Goal: Information Seeking & Learning: Find specific fact

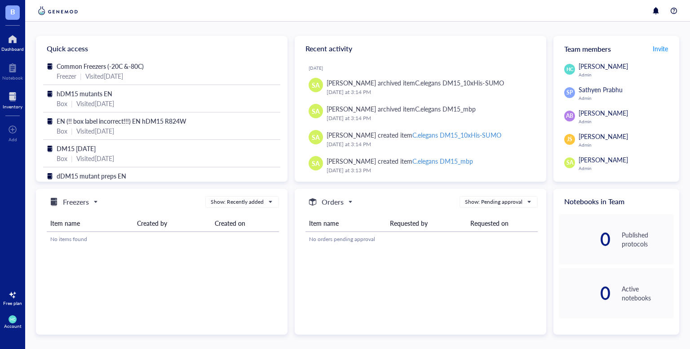
click at [13, 92] on div at bounding box center [13, 96] width 20 height 14
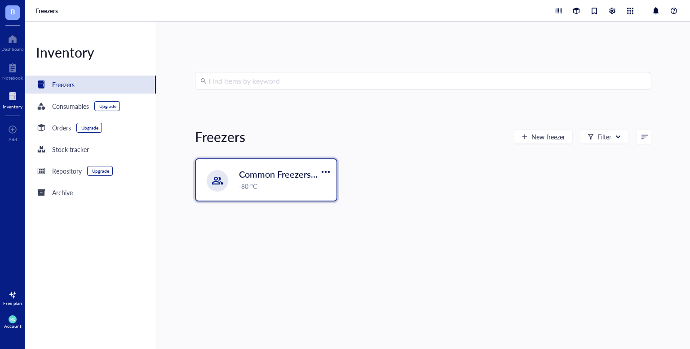
click at [256, 184] on div "-80 °C" at bounding box center [285, 186] width 92 height 10
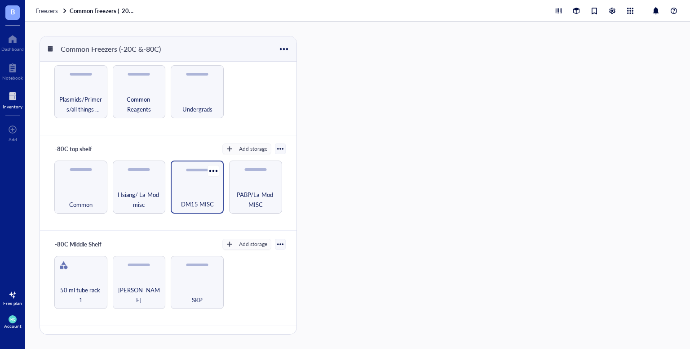
scroll to position [196, 0]
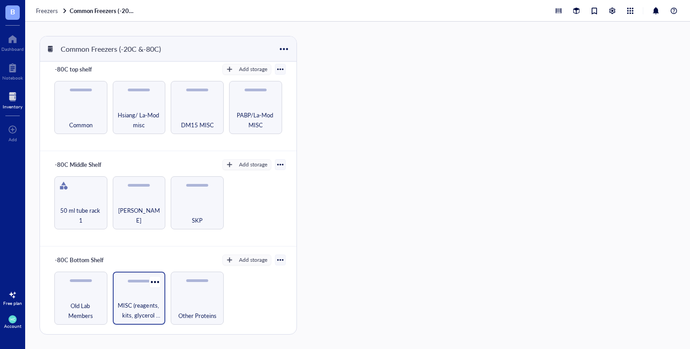
click at [148, 305] on span "MISC (reagents, kits, glycerol stocks, other)" at bounding box center [139, 310] width 44 height 20
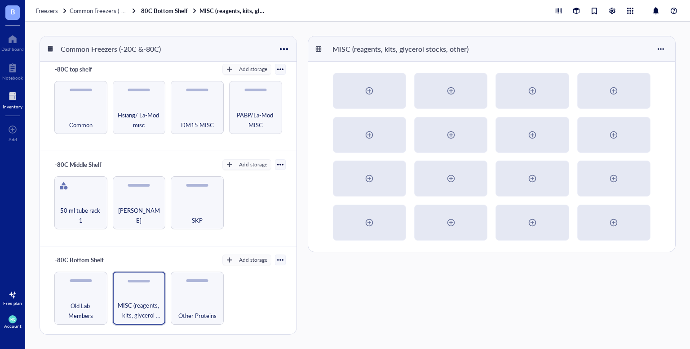
click at [17, 101] on div at bounding box center [13, 96] width 20 height 14
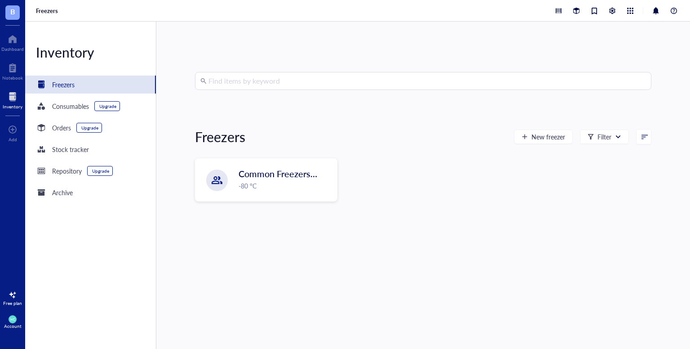
click at [251, 85] on input "search" at bounding box center [427, 80] width 438 height 17
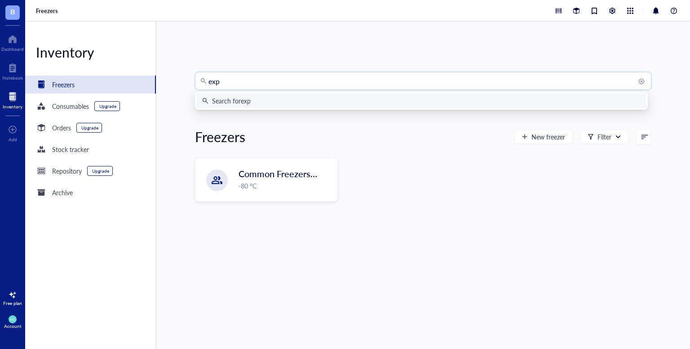
type input "expi"
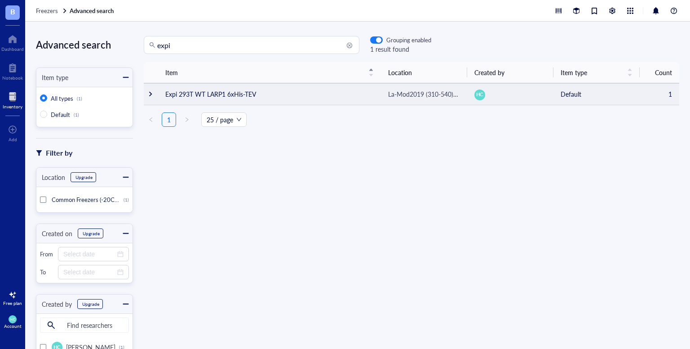
click at [235, 94] on td "Expi 293T WT LARP1 6xHis-TEV" at bounding box center [269, 94] width 223 height 22
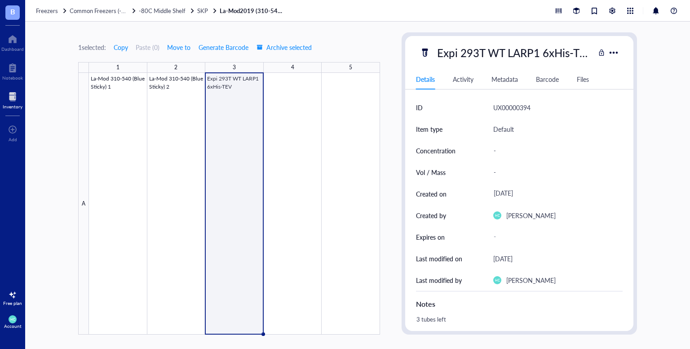
click at [588, 80] on div "Files" at bounding box center [583, 79] width 12 height 10
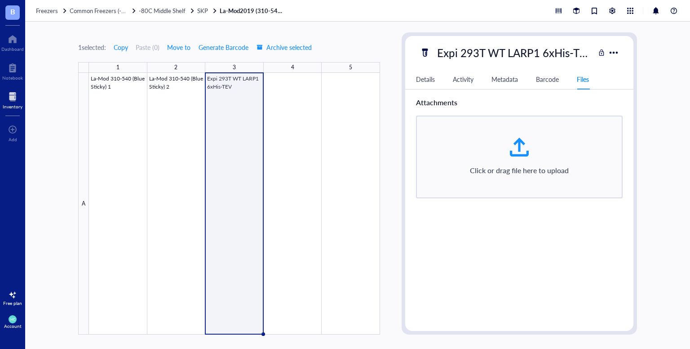
click at [460, 78] on div "Activity" at bounding box center [463, 79] width 21 height 10
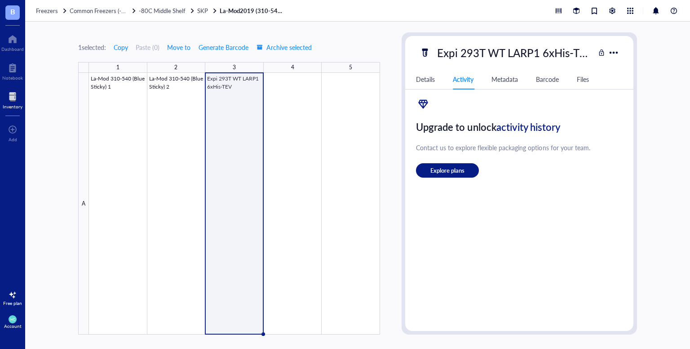
click at [430, 78] on div "Details" at bounding box center [425, 79] width 19 height 10
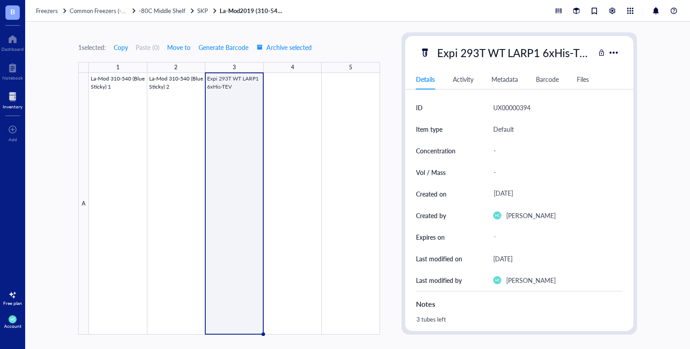
click at [589, 83] on div "Files" at bounding box center [583, 79] width 12 height 10
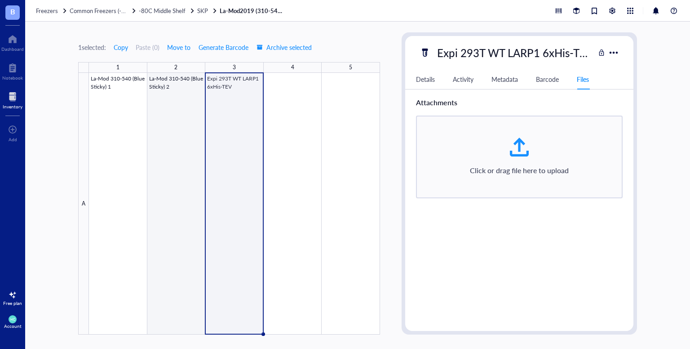
click at [188, 128] on div at bounding box center [234, 203] width 291 height 261
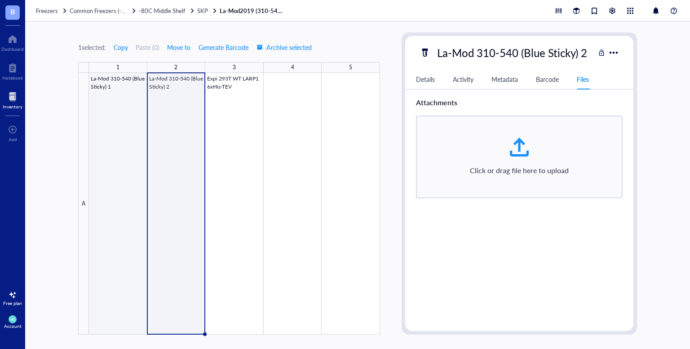
click at [107, 146] on div at bounding box center [234, 203] width 291 height 261
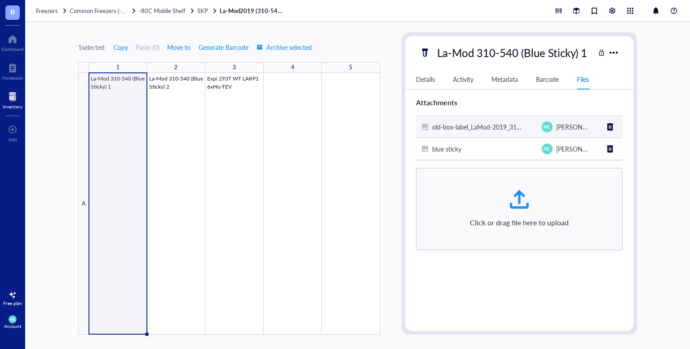
click at [462, 128] on span "old-box-label_LaMod-2019_310-540_blue sticky" at bounding box center [498, 126] width 133 height 9
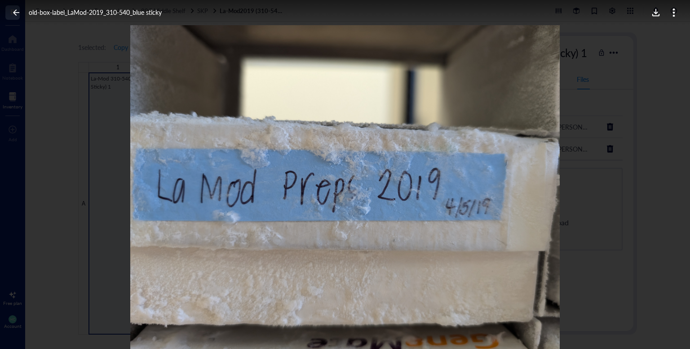
click at [583, 75] on div at bounding box center [345, 187] width 690 height 324
click at [13, 11] on icon at bounding box center [16, 13] width 9 height 9
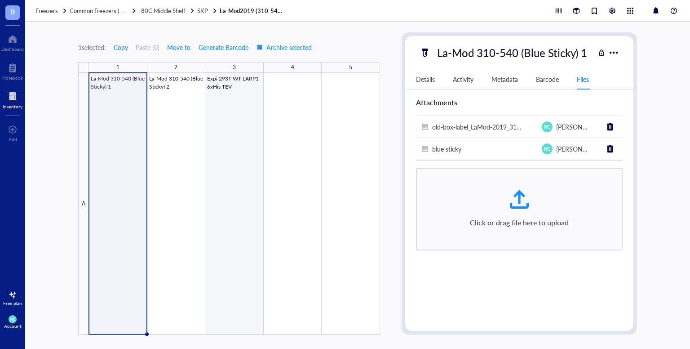
click at [245, 132] on div at bounding box center [234, 203] width 291 height 261
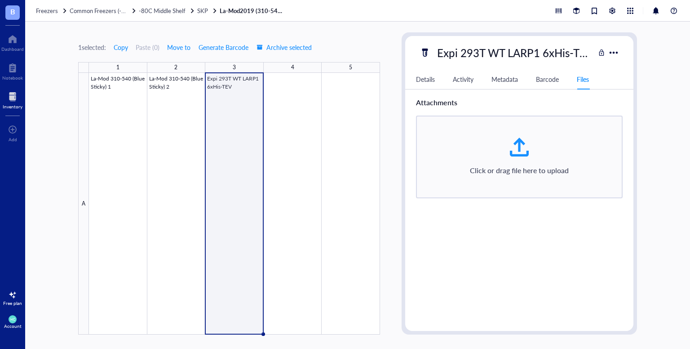
click at [341, 46] on div "1 selected: Copy Paste ( 0 ) Move to Generate Barcode Archive selected" at bounding box center [229, 47] width 302 height 8
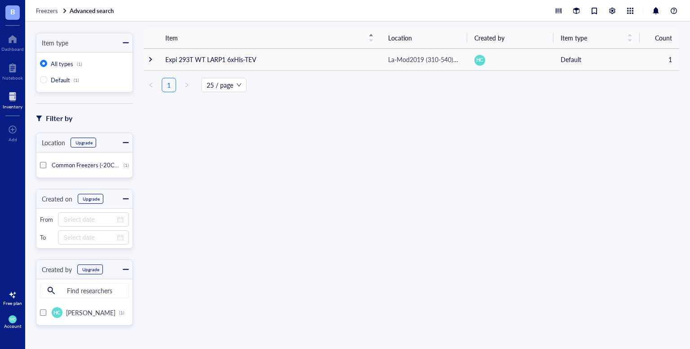
scroll to position [35, 0]
click at [13, 15] on span "B" at bounding box center [12, 11] width 5 height 11
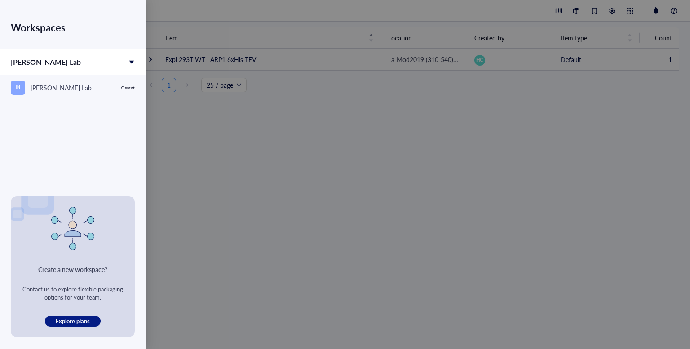
click at [222, 130] on div at bounding box center [345, 174] width 690 height 349
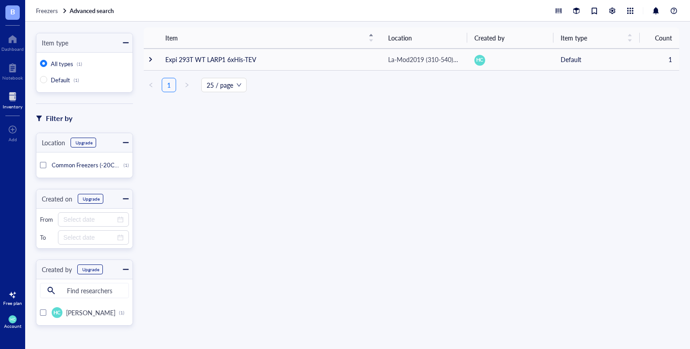
click at [8, 101] on div at bounding box center [13, 96] width 20 height 14
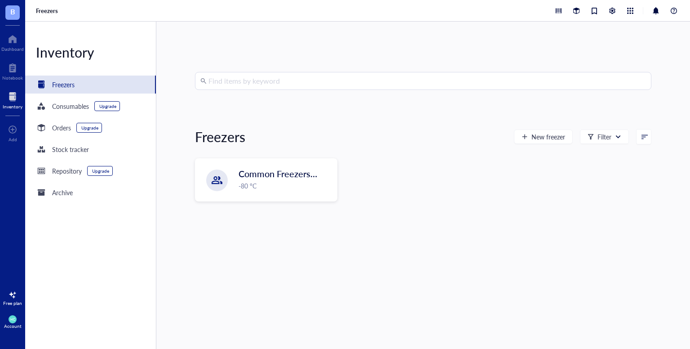
click at [239, 82] on input "search" at bounding box center [427, 80] width 438 height 17
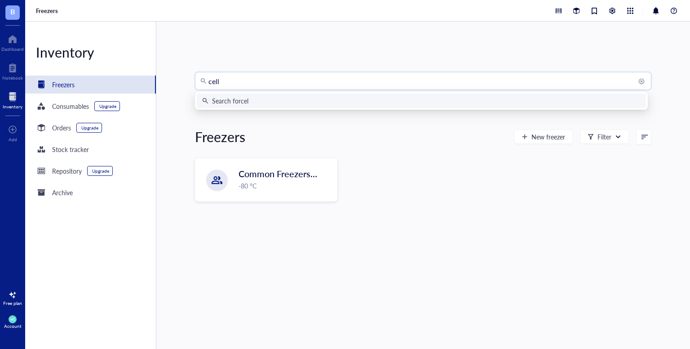
type input "cells"
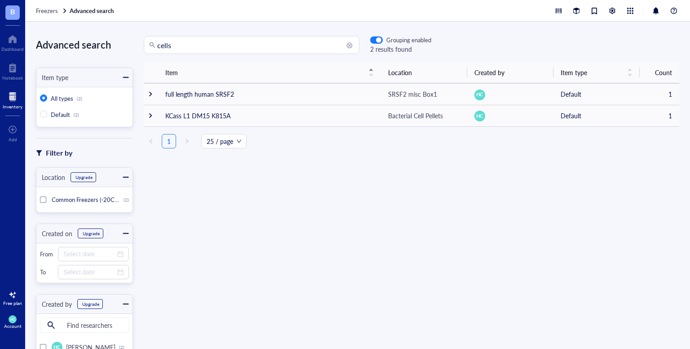
click at [565, 48] on div "cells Grouping enabled 2 results found" at bounding box center [411, 45] width 557 height 18
